Goal: Find specific page/section: Find specific page/section

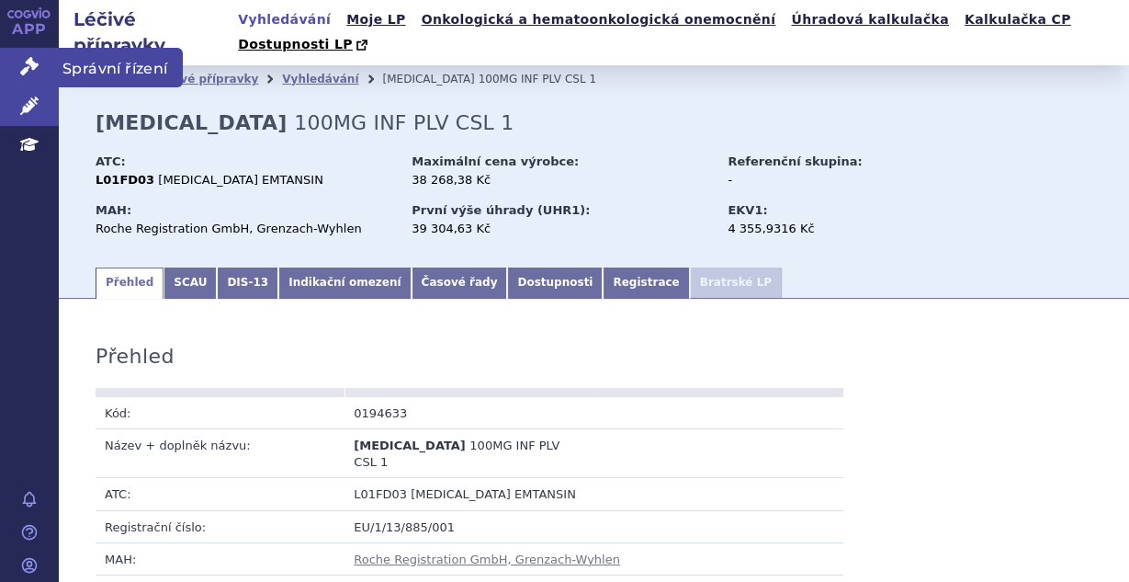
drag, startPoint x: 0, startPoint y: 0, endPoint x: 25, endPoint y: 66, distance: 70.7
click at [25, 66] on icon at bounding box center [29, 66] width 18 height 18
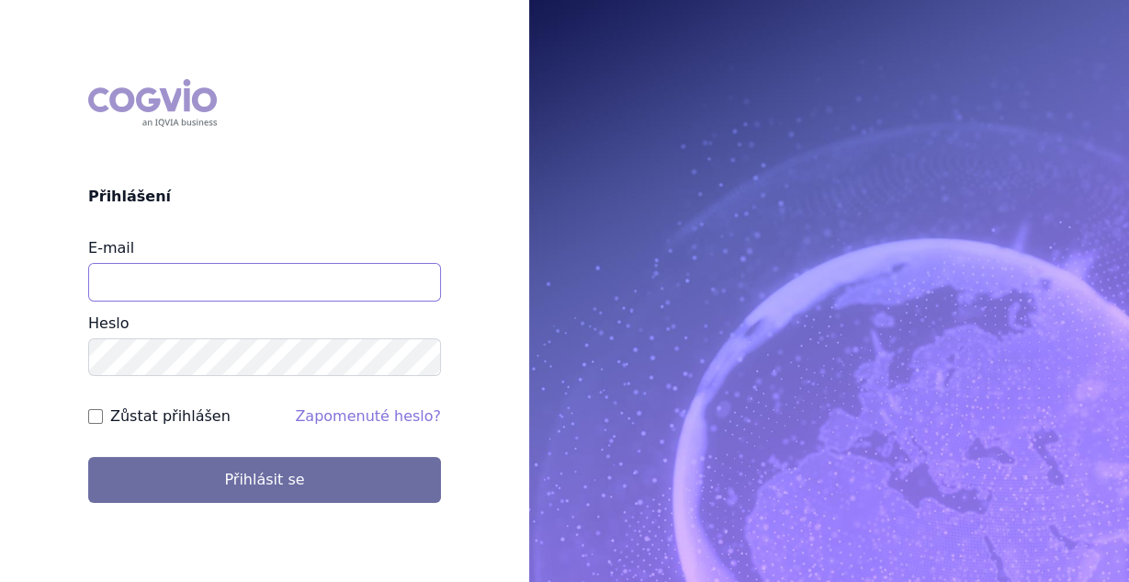
click at [248, 288] on input "E-mail" at bounding box center [264, 282] width 353 height 39
type input "[PERSON_NAME][EMAIL_ADDRESS][PERSON_NAME][DOMAIN_NAME]"
click at [95, 415] on input "Zůstat přihlášen" at bounding box center [95, 416] width 15 height 15
checkbox input "true"
click at [151, 503] on div "COGVIO Přihlášení E-mail [PERSON_NAME][EMAIL_ADDRESS][PERSON_NAME][DOMAIN_NAME]…" at bounding box center [264, 290] width 529 height 453
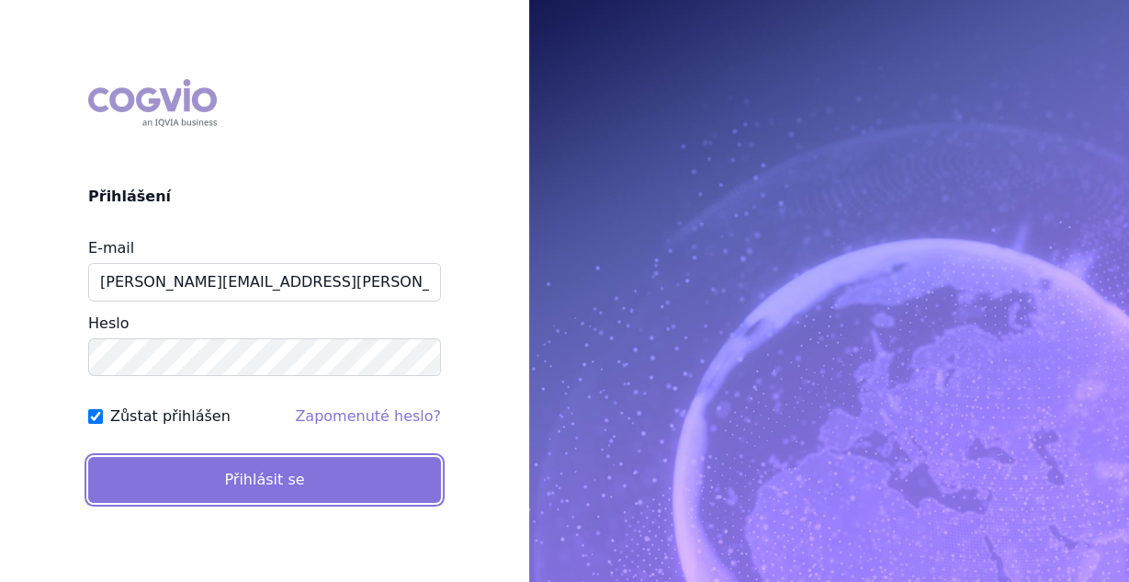
click at [156, 484] on button "Přihlásit se" at bounding box center [264, 480] width 353 height 46
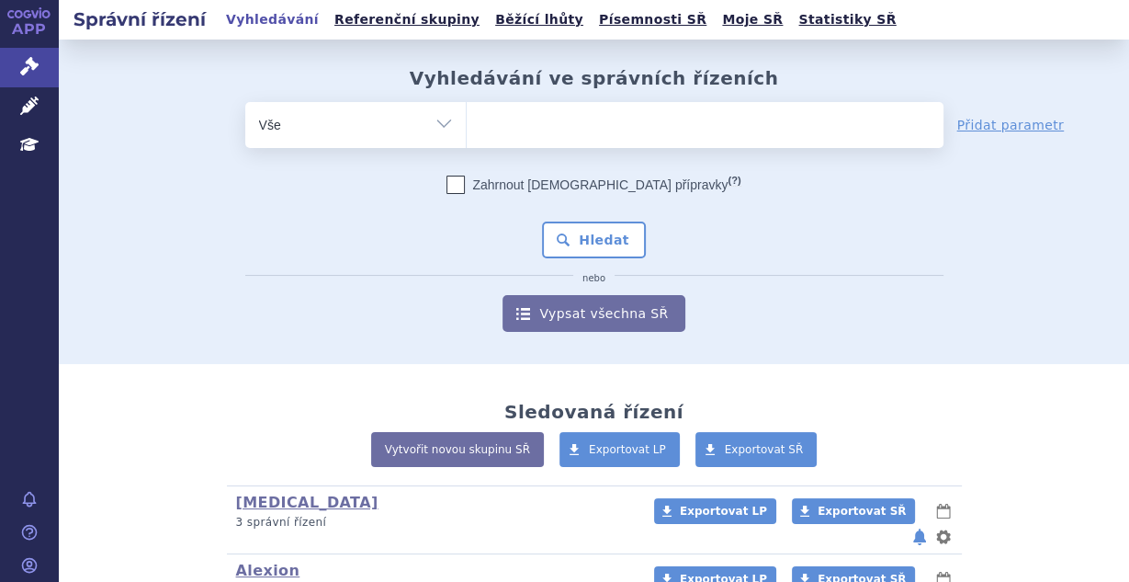
click at [488, 128] on ul at bounding box center [705, 121] width 477 height 39
click at [467, 128] on select at bounding box center [466, 124] width 1 height 46
